Goal: Task Accomplishment & Management: Complete application form

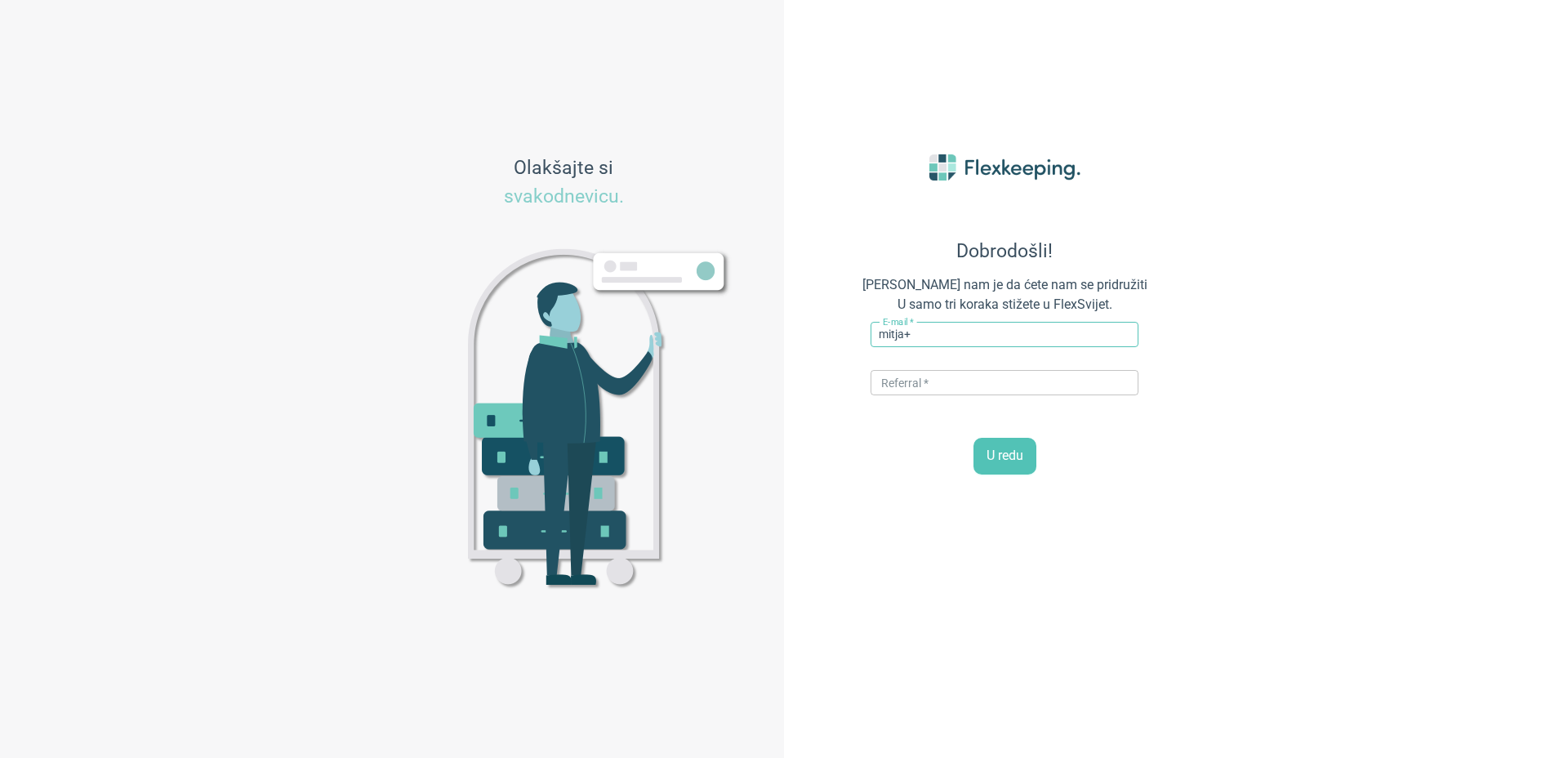
paste input "[GEOGRAPHIC_DATA]"
type input "[EMAIL_ADDRESS][DOMAIN_NAME]"
click at [938, 376] on input "text" at bounding box center [1005, 382] width 268 height 25
type input "FLEXMAGIC"
click at [896, 456] on div "U redu" at bounding box center [1004, 456] width 359 height 37
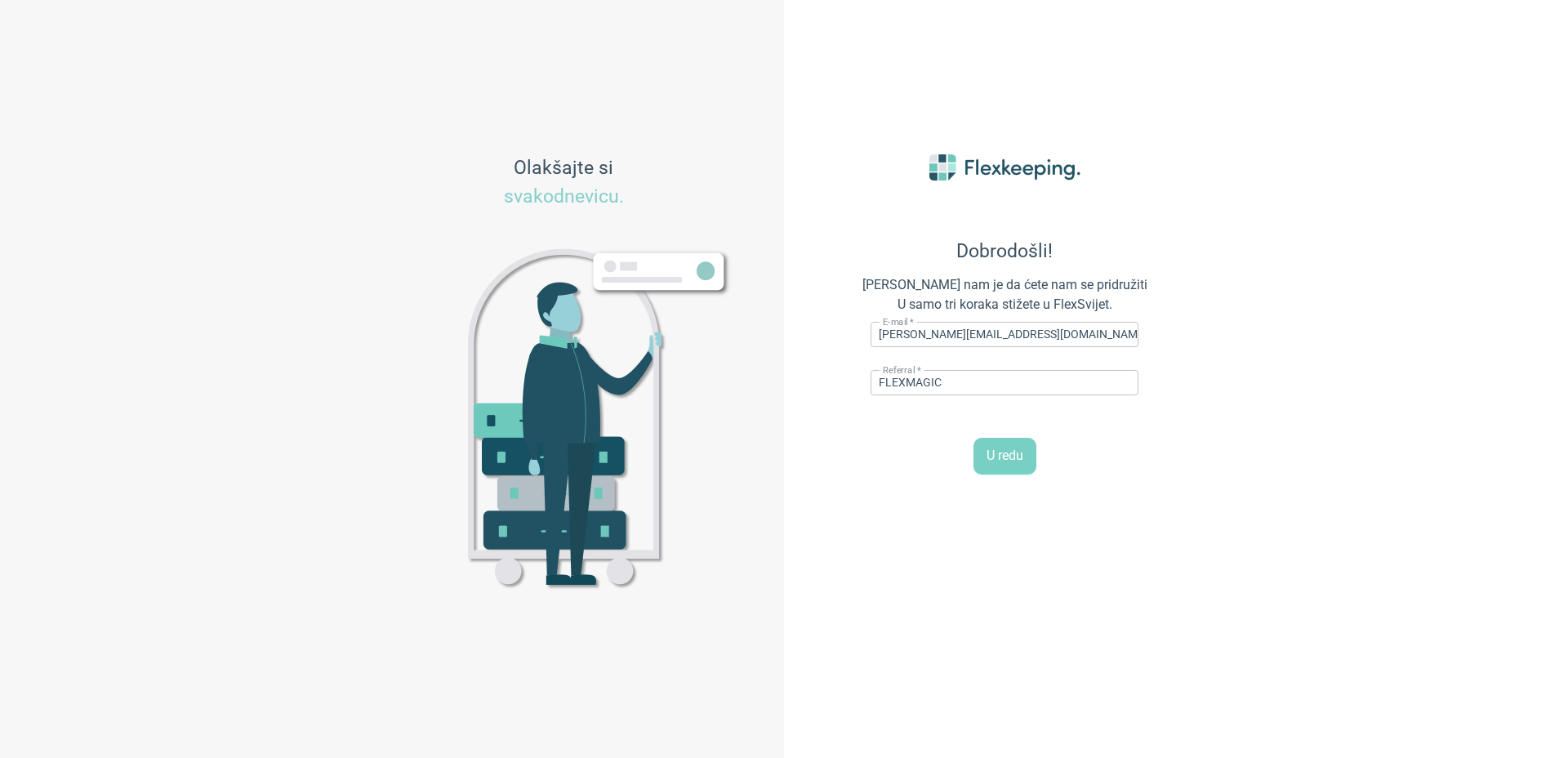
click at [998, 460] on span "U redu" at bounding box center [1004, 456] width 37 height 19
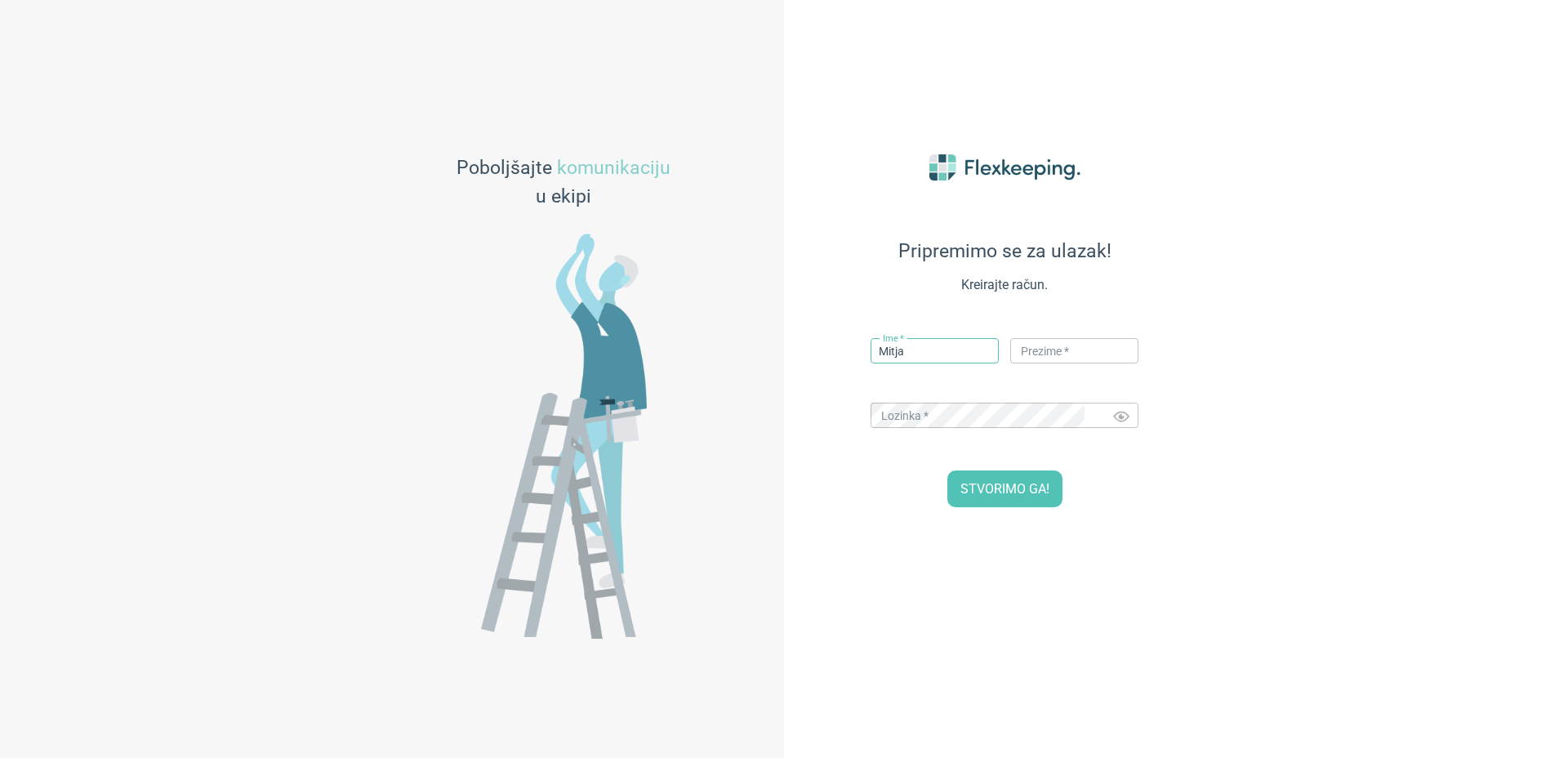
type input "Mitja"
type input "Hvalc"
click at [911, 501] on div "STVORIMO GA!" at bounding box center [1004, 488] width 359 height 37
click at [1026, 487] on span "STVORIMO GA!" at bounding box center [1005, 490] width 89 height 19
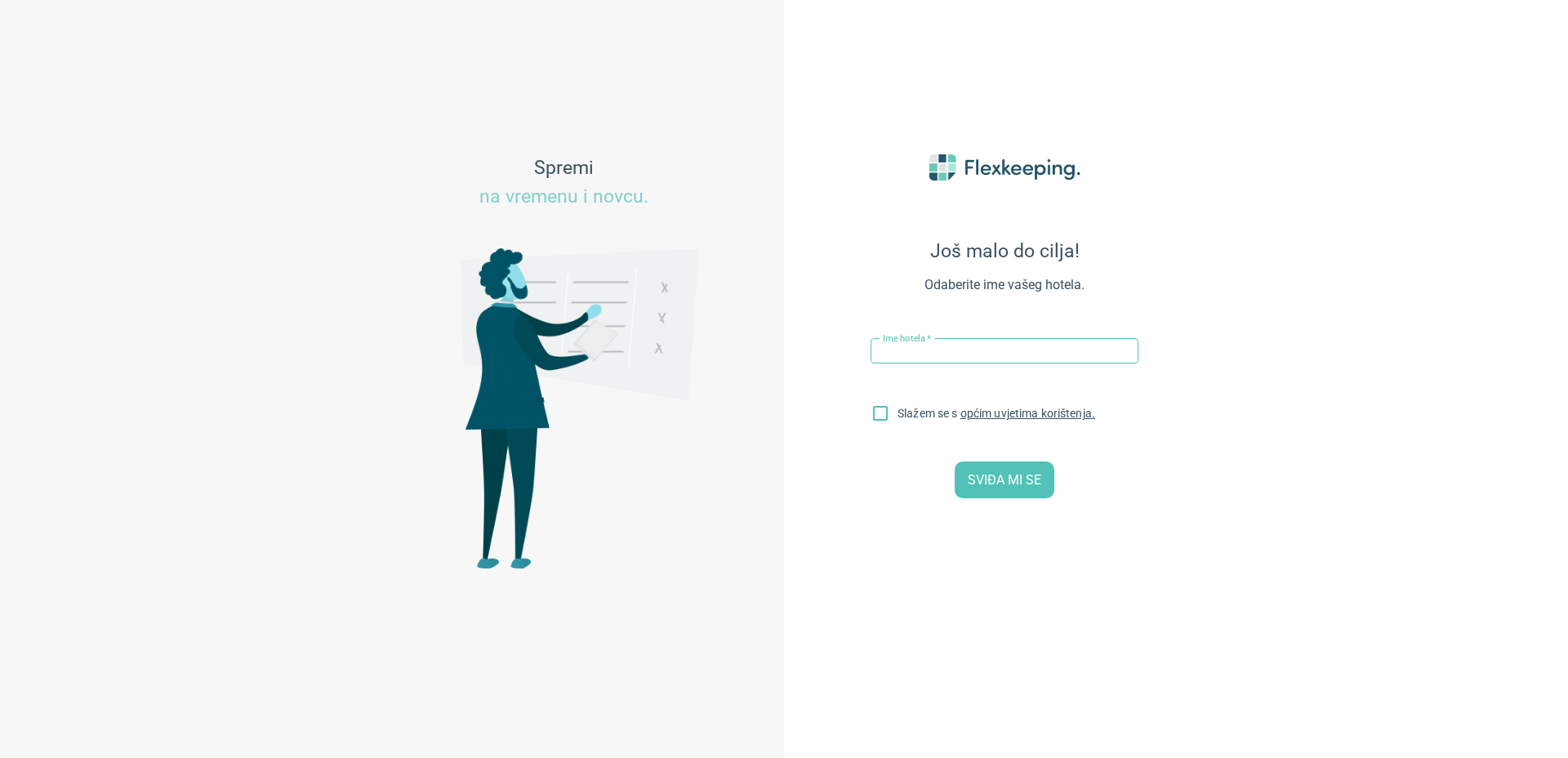
paste input "[GEOGRAPHIC_DATA]"
type input "[GEOGRAPHIC_DATA]"
click at [881, 417] on input "Slažem se s općim uvjetima korištenja." at bounding box center [880, 416] width 34 height 34
checkbox input "true"
click at [1009, 486] on span "SVIĐA MI SE" at bounding box center [1005, 480] width 74 height 19
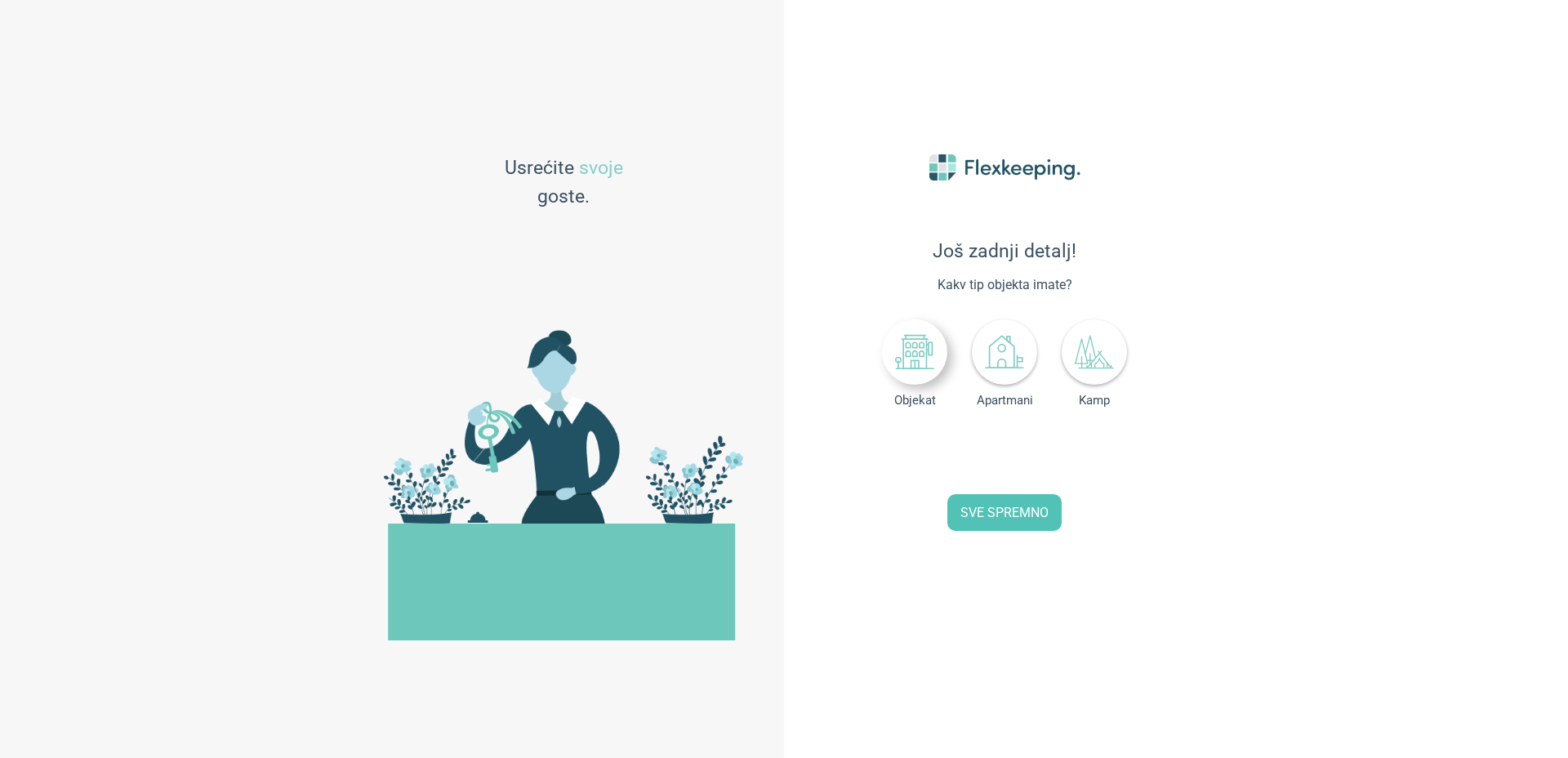
click at [918, 357] on icon at bounding box center [915, 352] width 40 height 40
click at [1022, 451] on input "0" at bounding box center [1037, 453] width 72 height 35
type input "170"
click at [1001, 514] on span "SVE SPREMNO" at bounding box center [1004, 514] width 88 height 19
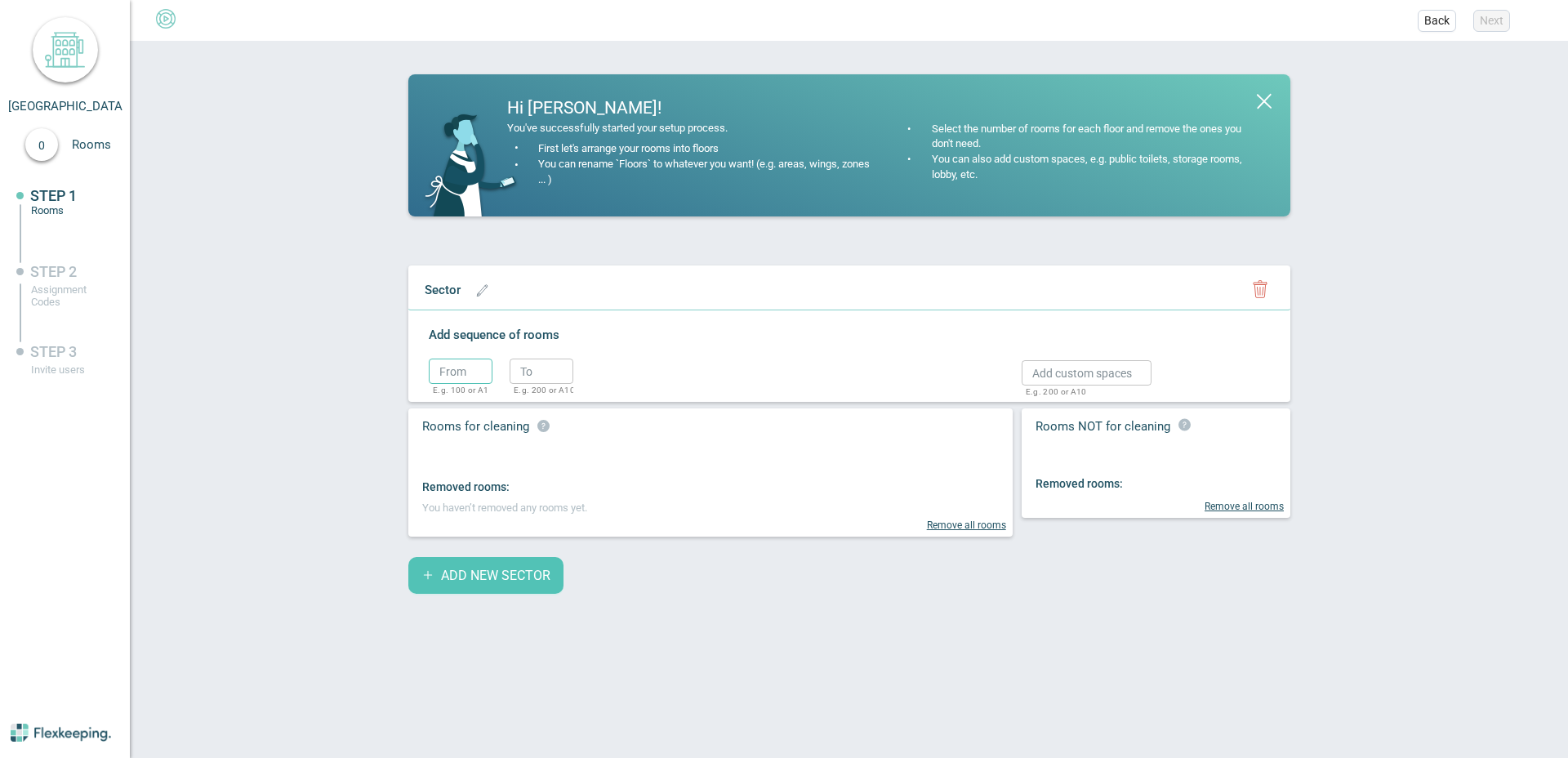
click at [450, 376] on input "text" at bounding box center [460, 371] width 64 height 25
type input "1"
click at [532, 367] on input "text" at bounding box center [542, 371] width 64 height 25
type input "1"
click at [608, 373] on circle "button" at bounding box center [598, 375] width 25 height 25
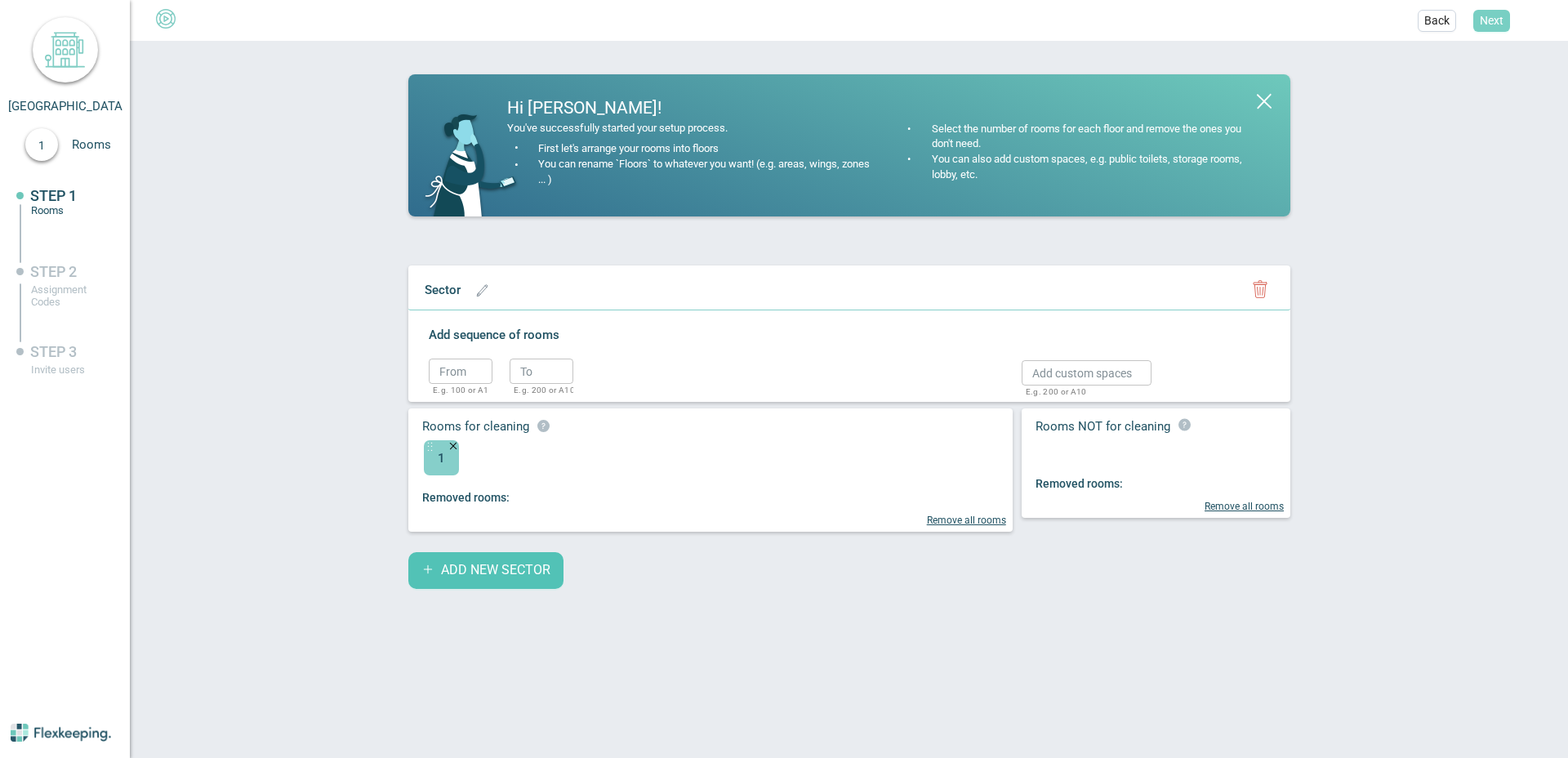
click at [1493, 24] on span "Next" at bounding box center [1491, 20] width 24 height 16
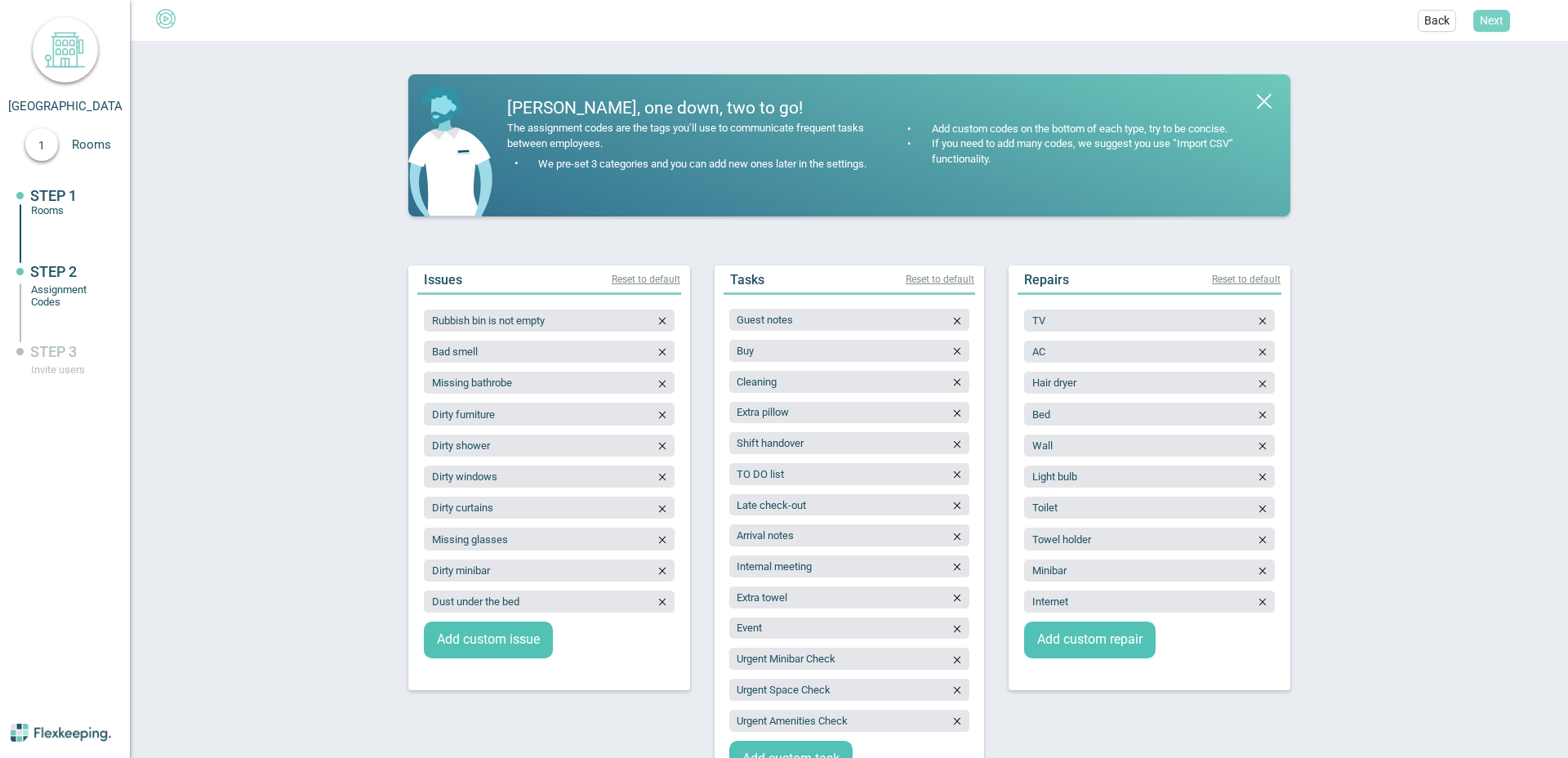
click at [1491, 20] on span "Next" at bounding box center [1491, 20] width 24 height 16
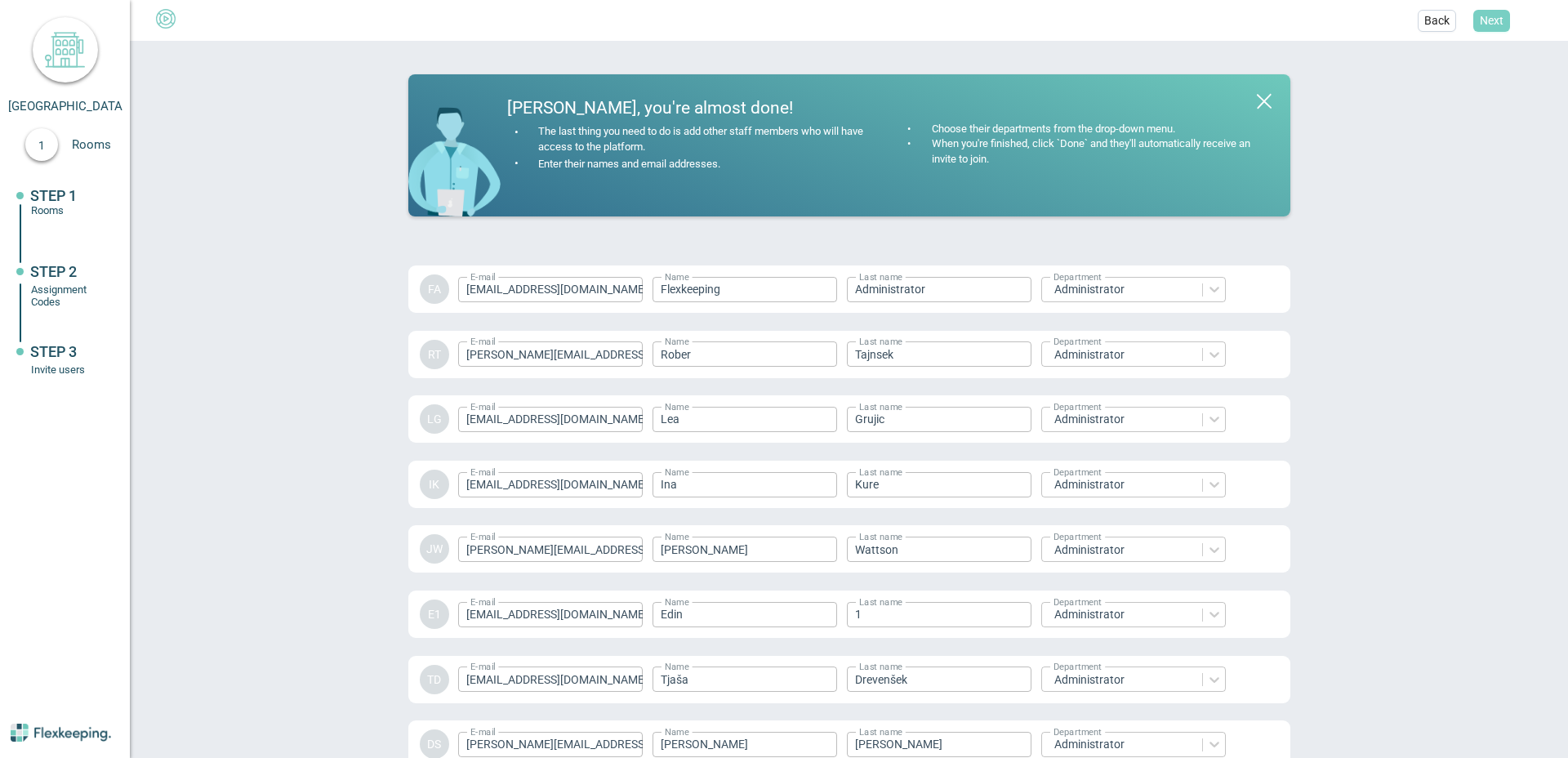
scroll to position [2216, 0]
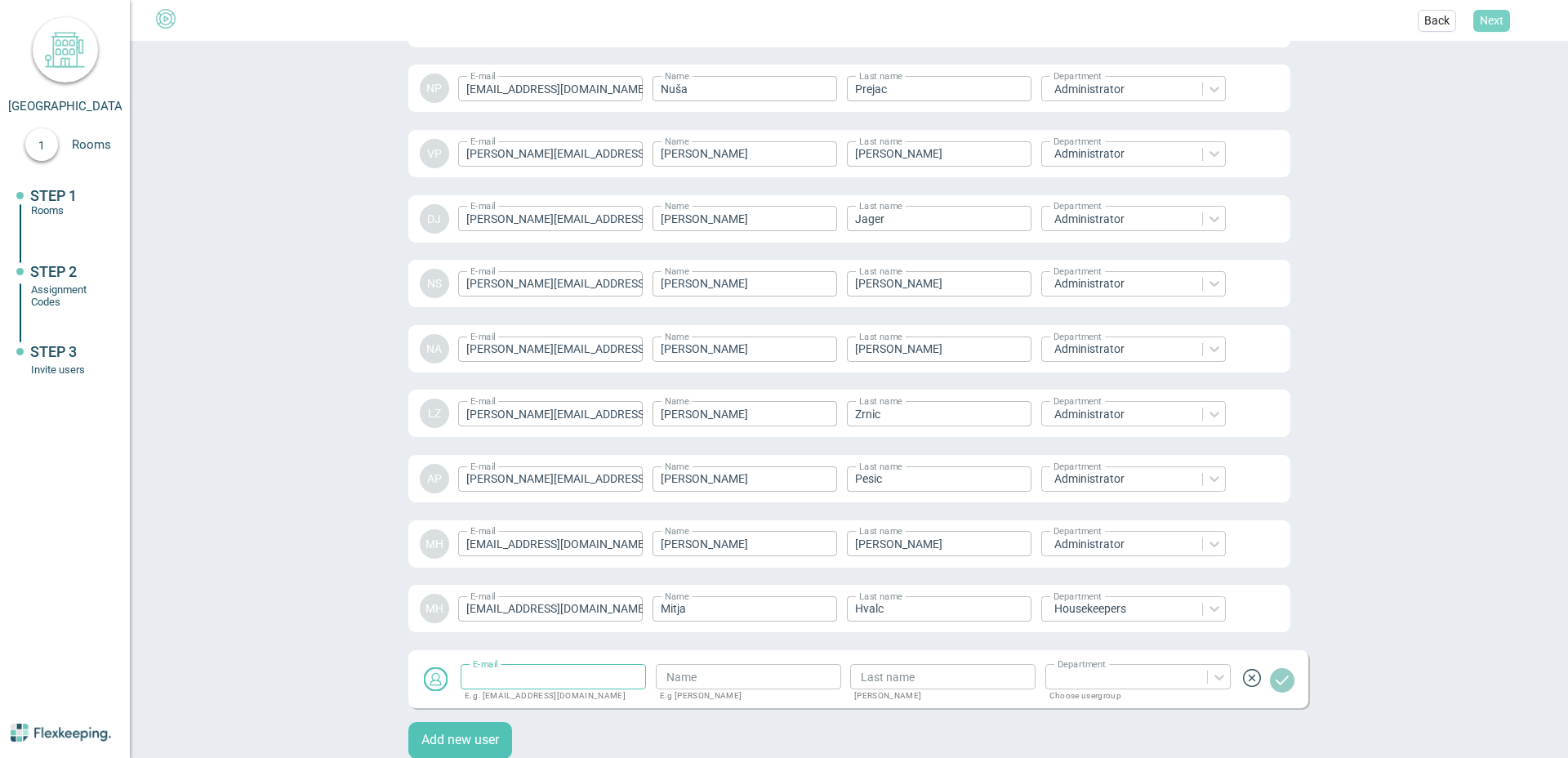
click at [1491, 20] on span "Next" at bounding box center [1491, 20] width 24 height 16
